Goal: Register for event/course

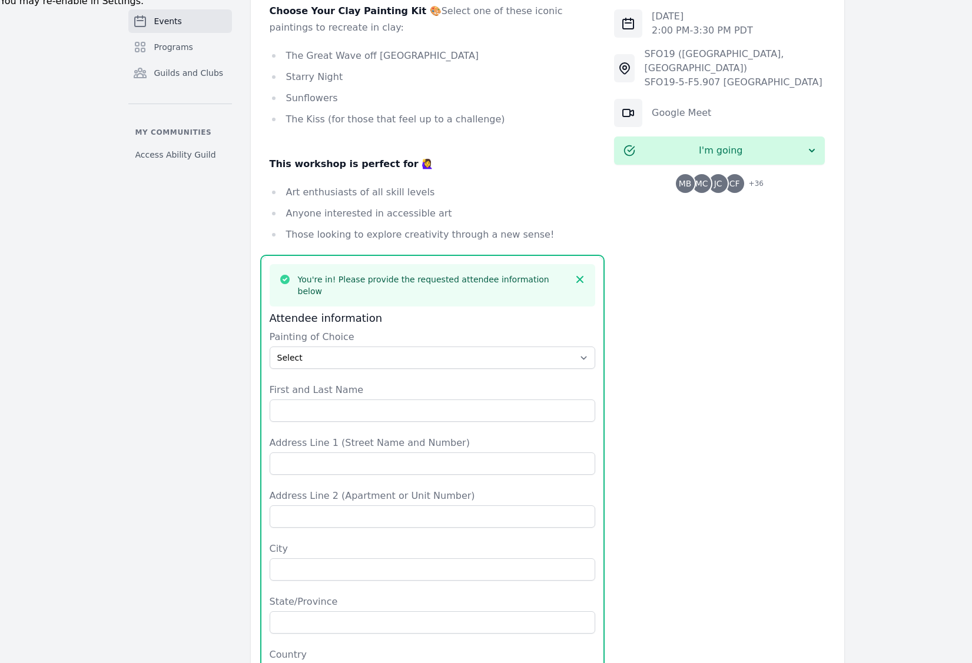
scroll to position [613, 0]
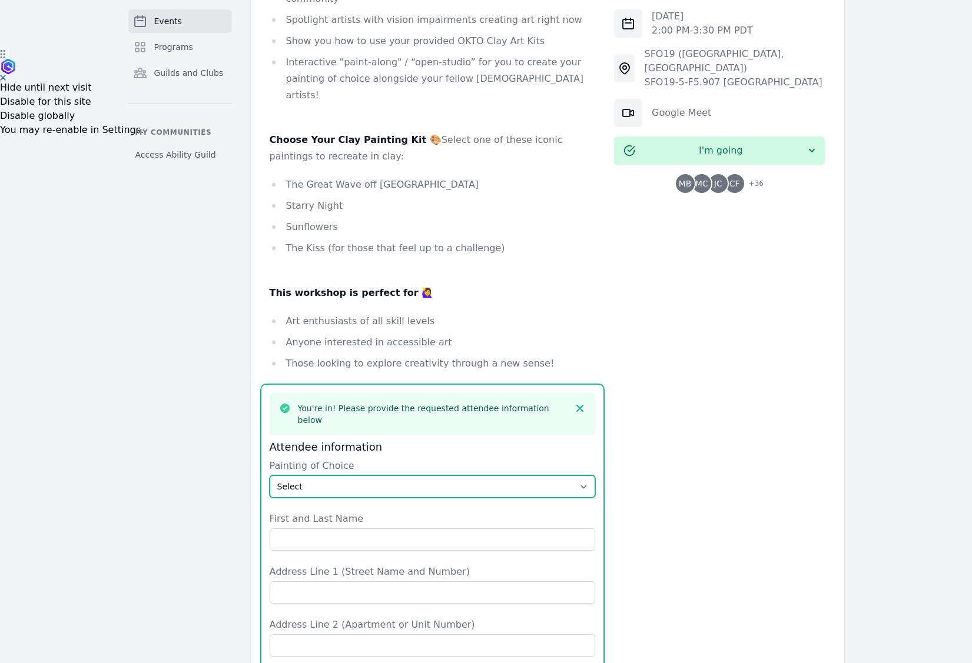
click at [348, 476] on select "Select The Great Wave off Kanagawa Starry Night Sunflowers The Kiss" at bounding box center [433, 487] width 326 height 22
select select "The Great Wave off [GEOGRAPHIC_DATA]"
click at [270, 476] on select "Select The Great Wave off Kanagawa Starry Night Sunflowers The Kiss" at bounding box center [433, 487] width 326 height 22
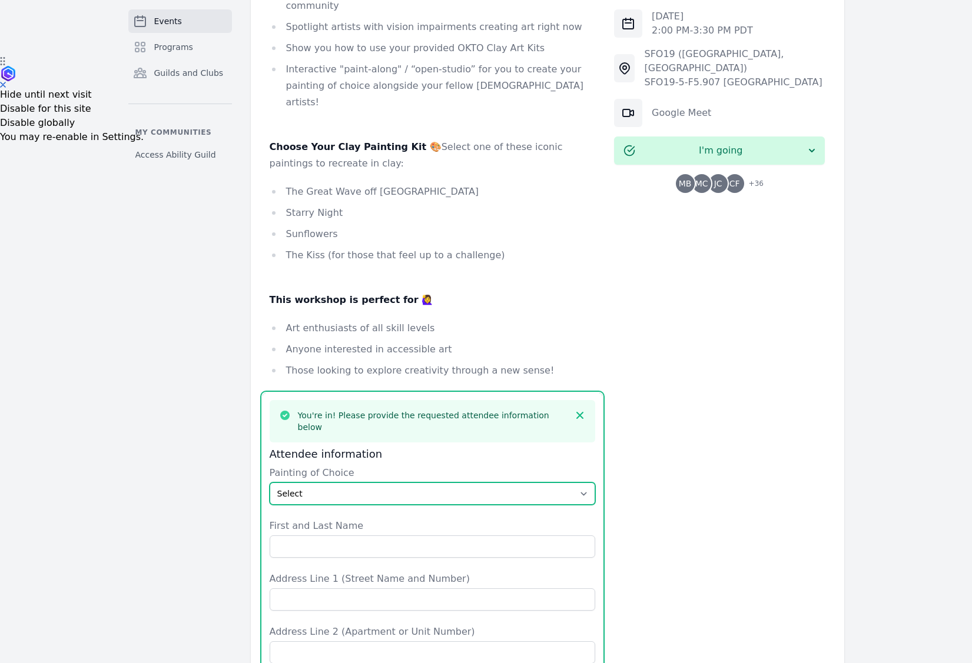
scroll to position [615, 0]
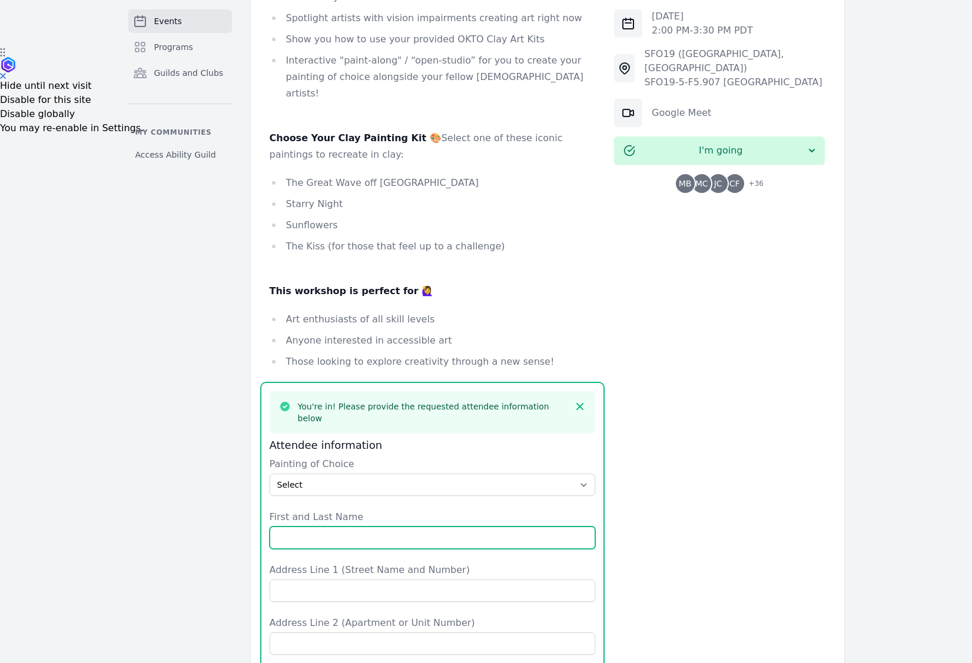
click at [443, 527] on input "First and Last Name" at bounding box center [433, 538] width 326 height 22
type input "[PERSON_NAME]"
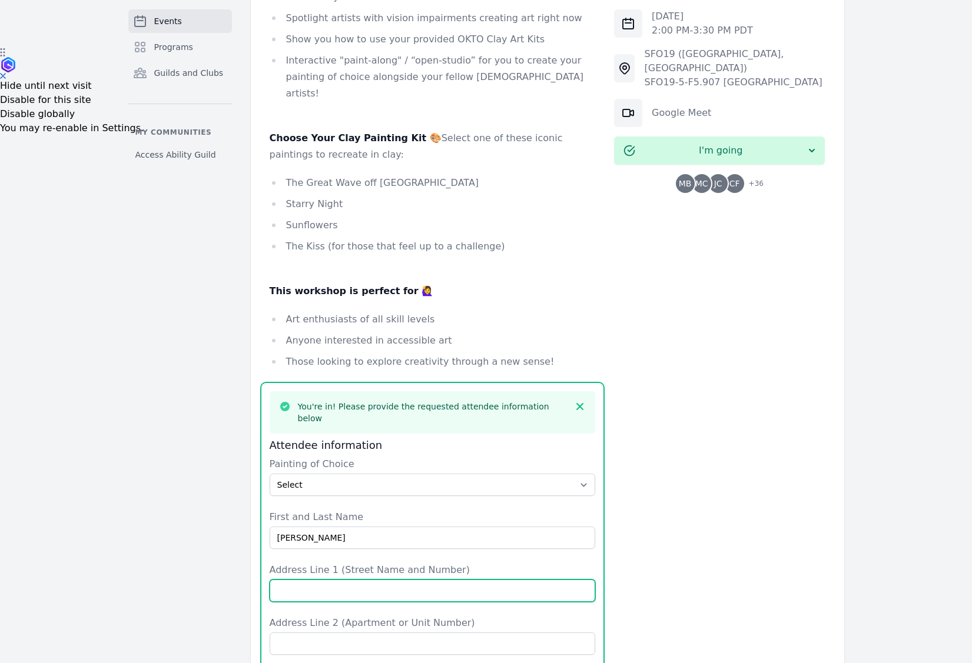
click at [409, 580] on input "Address Line 1 (Street Name and Number)" at bounding box center [433, 591] width 326 height 22
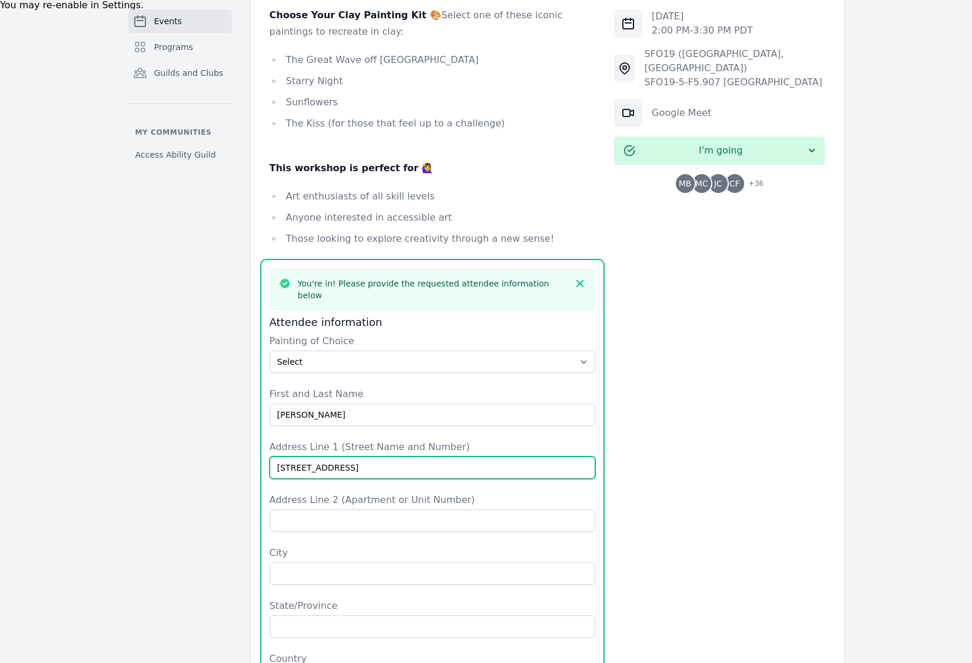
scroll to position [782, 0]
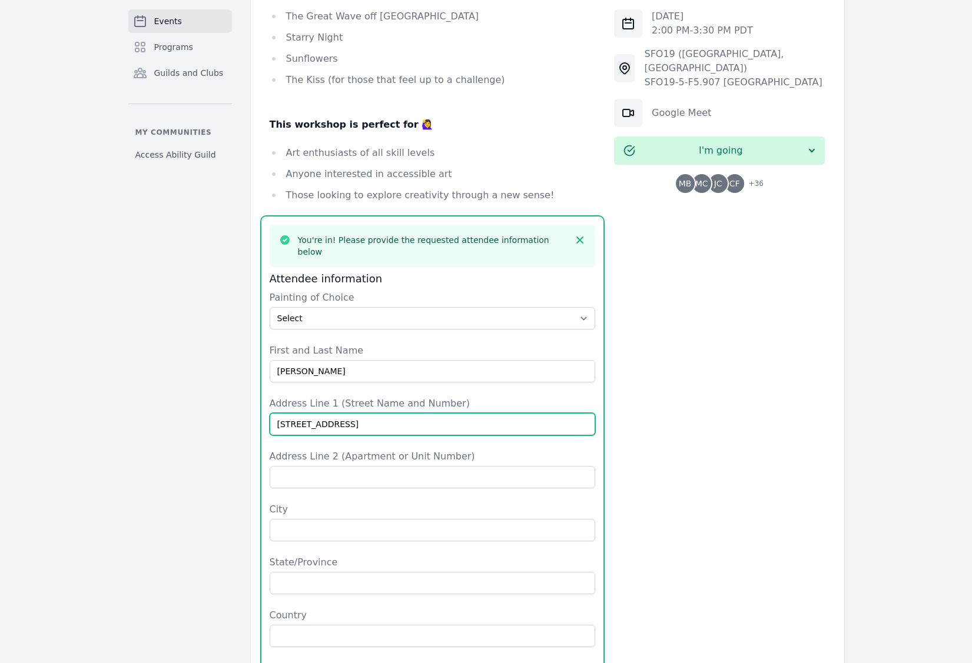
type input "[STREET_ADDRESS]"
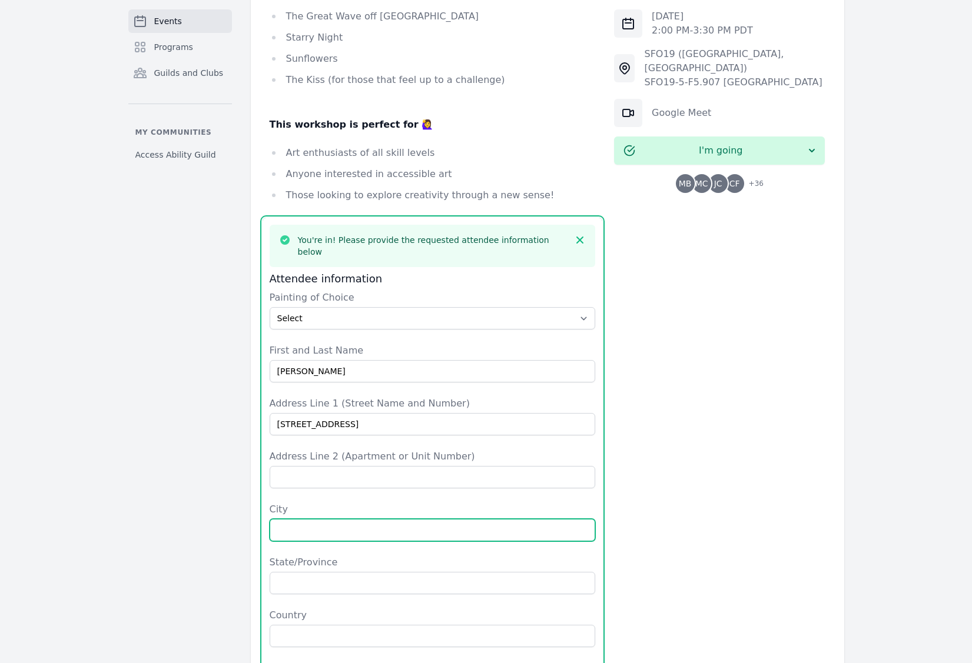
click at [396, 519] on input "City" at bounding box center [433, 530] width 326 height 22
type input "Eastlake"
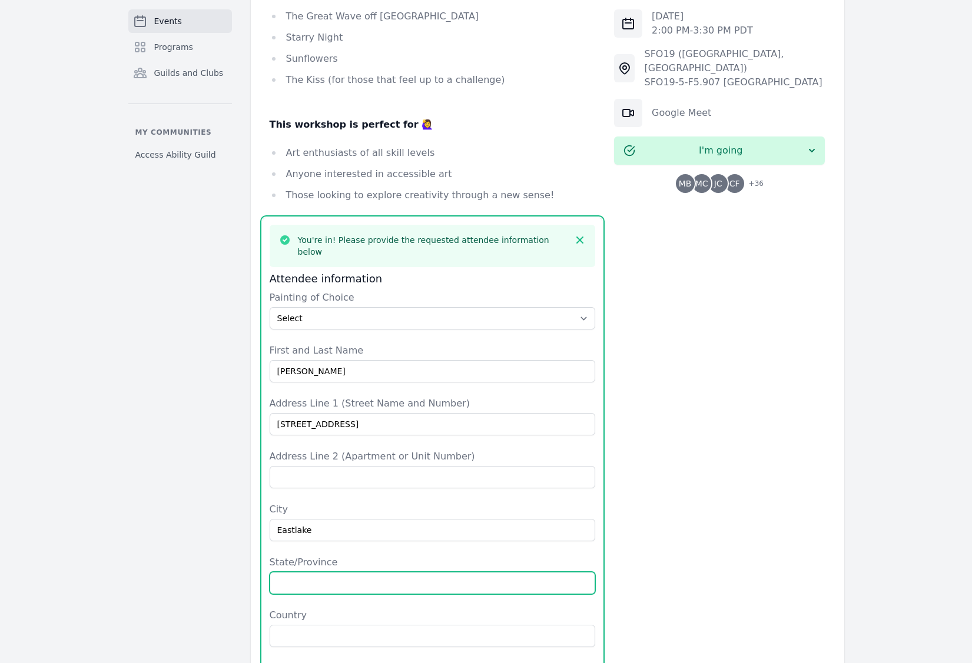
click at [394, 572] on input "State/Province" at bounding box center [433, 583] width 326 height 22
type input "[US_STATE]"
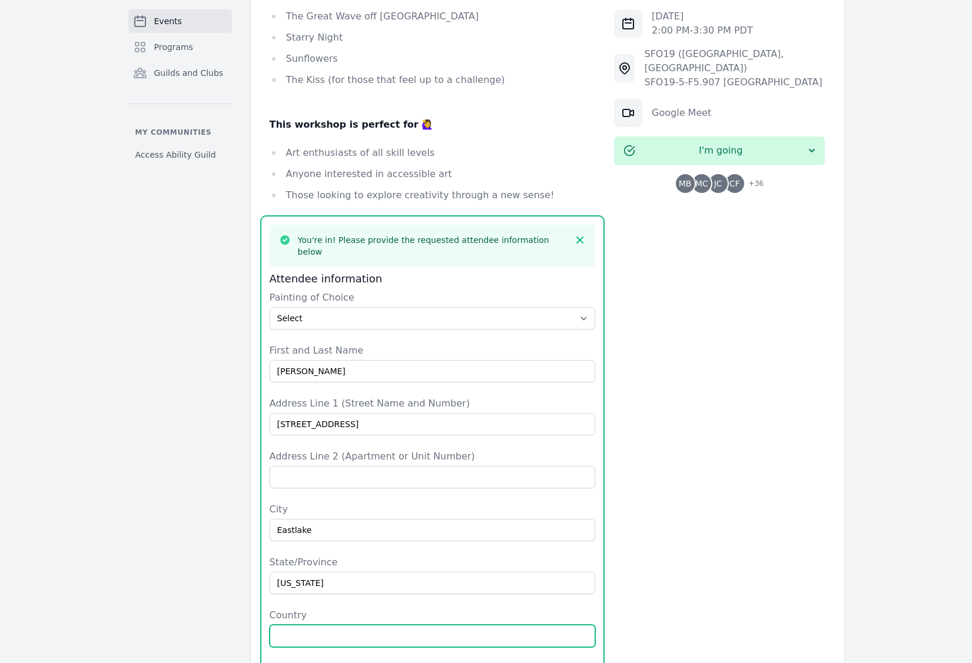
click at [403, 625] on input "Country" at bounding box center [433, 636] width 326 height 22
type input "[GEOGRAPHIC_DATA]"
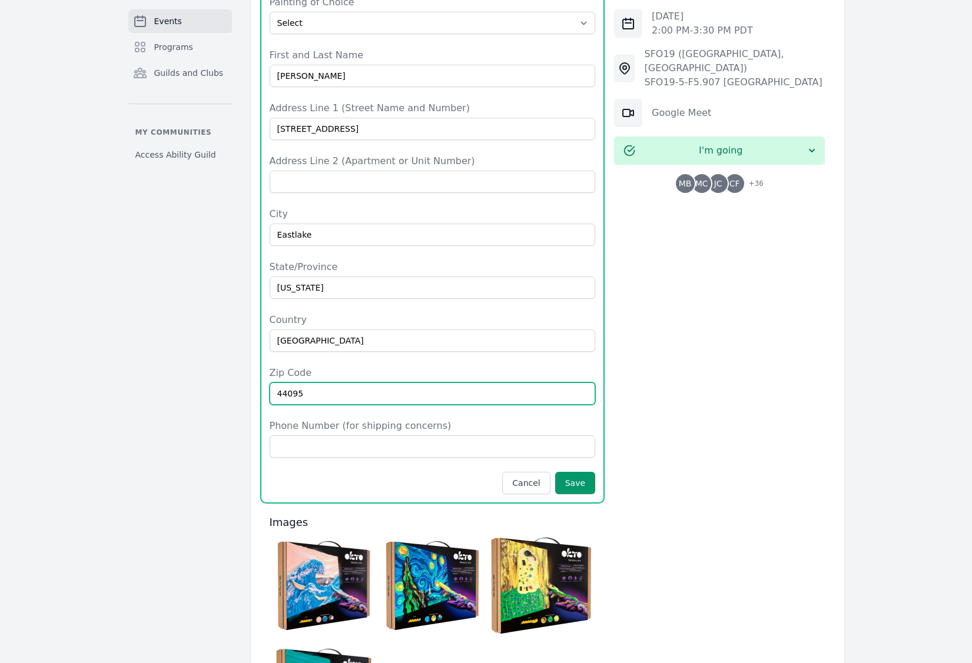
scroll to position [1082, 0]
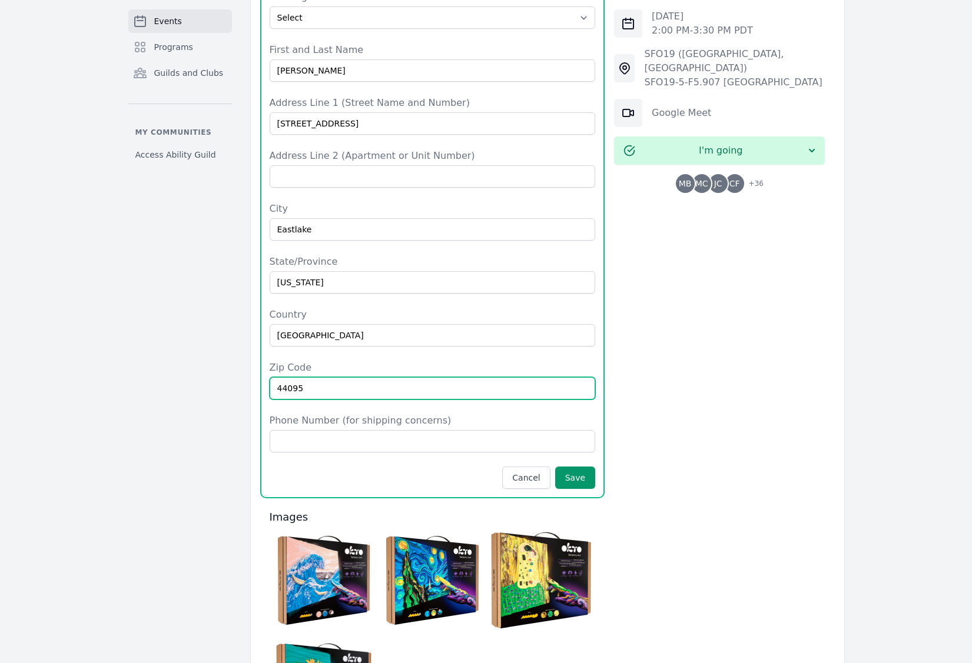
type input "44095"
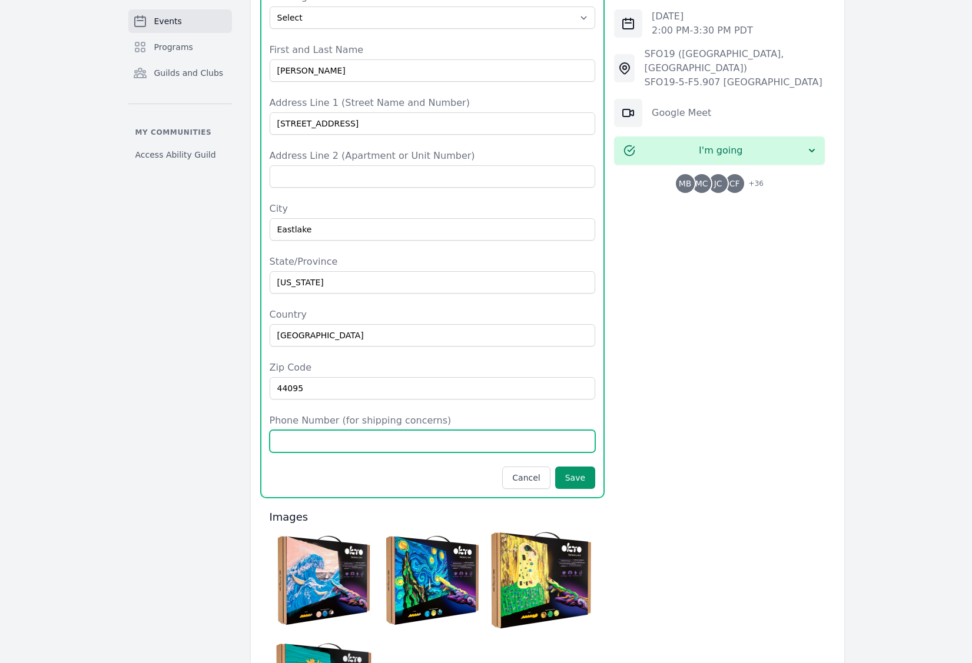
click at [365, 430] on input "Phone Number (for shipping concerns)" at bounding box center [433, 441] width 326 height 22
type input "4404881364"
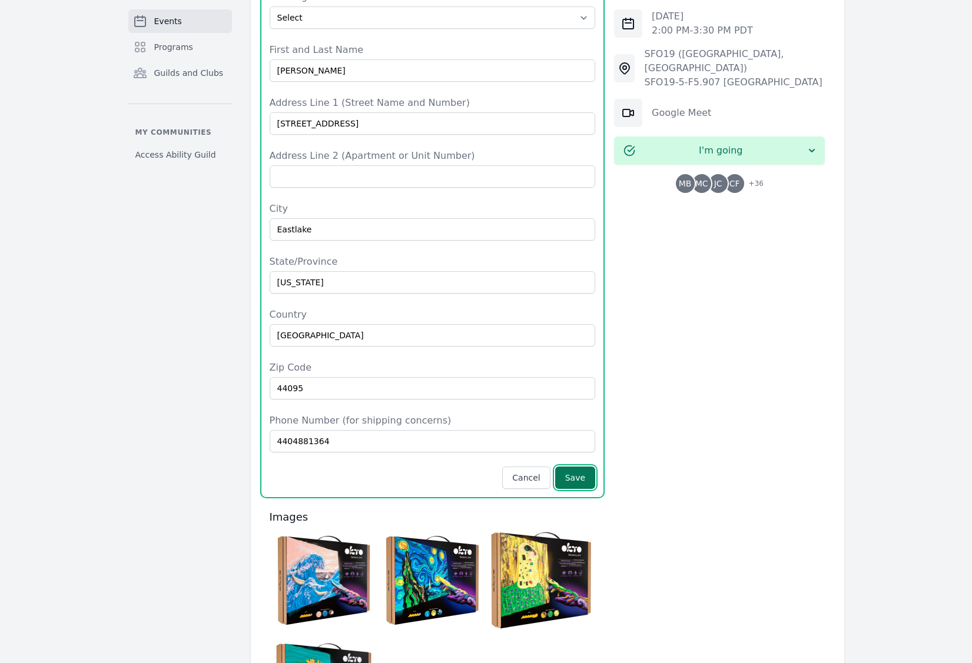
click at [588, 467] on button "Save" at bounding box center [575, 478] width 40 height 22
